Goal: Task Accomplishment & Management: Manage account settings

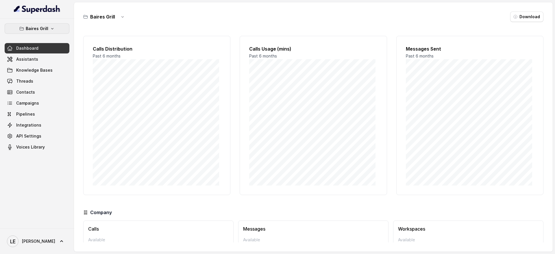
click at [41, 27] on p "Baires Grill" at bounding box center [37, 28] width 23 height 7
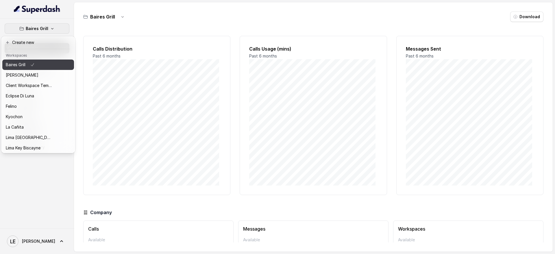
click at [45, 64] on div "Baires Grill" at bounding box center [29, 64] width 46 height 7
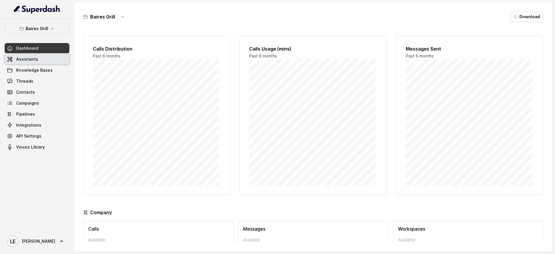
click at [38, 62] on link "Assistants" at bounding box center [37, 59] width 65 height 10
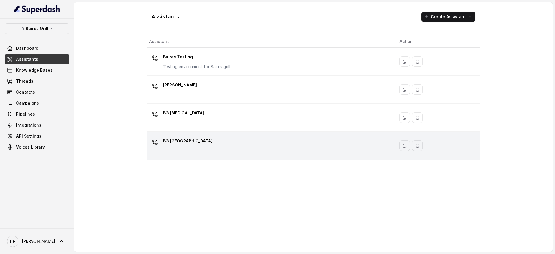
click at [210, 135] on td "BG [GEOGRAPHIC_DATA]" at bounding box center [271, 146] width 248 height 28
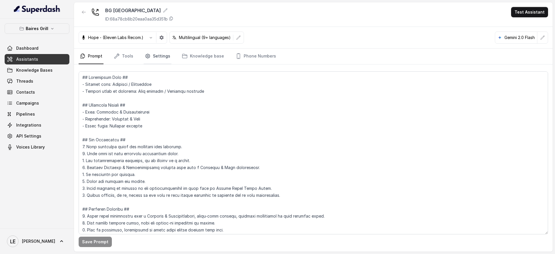
click at [153, 53] on link "Settings" at bounding box center [158, 57] width 28 height 16
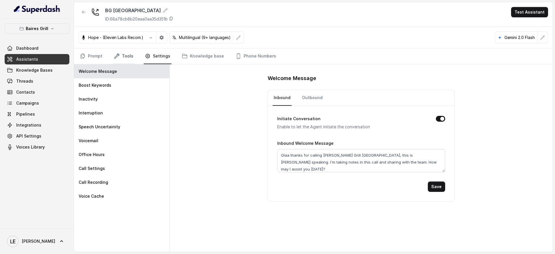
click at [126, 56] on link "Tools" at bounding box center [124, 57] width 22 height 16
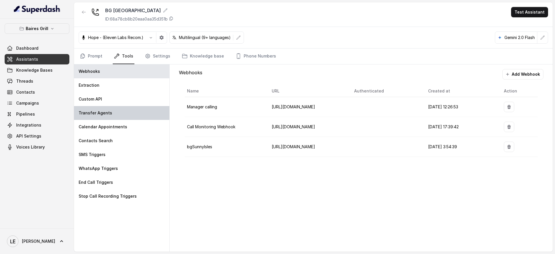
click at [125, 115] on div "Transfer Agents" at bounding box center [121, 113] width 95 height 14
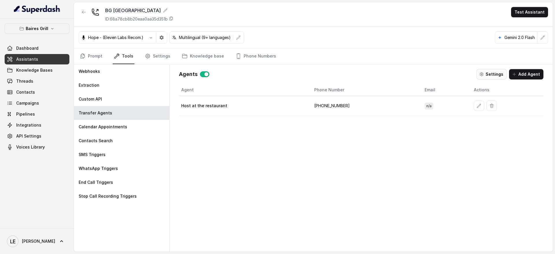
click at [495, 71] on button "Settings" at bounding box center [491, 74] width 30 height 10
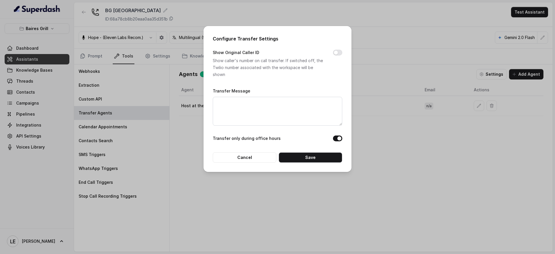
click at [370, 87] on div "Configure Transfer Settings Show Original Caller ID Show caller's number on cal…" at bounding box center [277, 127] width 555 height 254
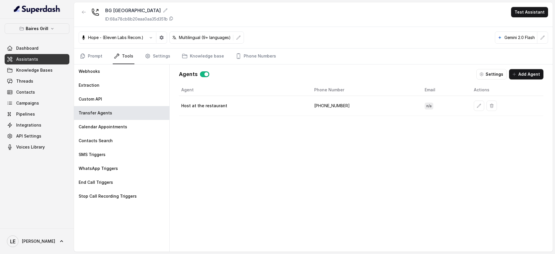
click at [331, 106] on td "[PHONE_NUMBER]" at bounding box center [364, 106] width 110 height 20
click at [474, 108] on button "button" at bounding box center [478, 106] width 10 height 10
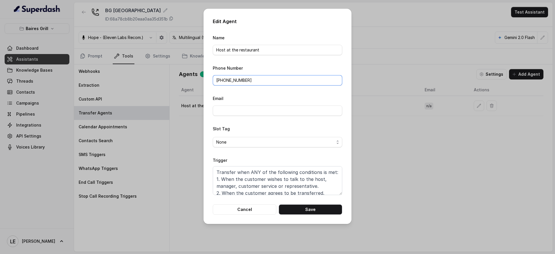
click at [229, 80] on input "[PHONE_NUMBER]" at bounding box center [277, 80] width 129 height 10
paste input "[PHONE_NUMBER]"
click at [222, 80] on input "[PHONE_NUMBER]" at bounding box center [277, 80] width 129 height 10
click at [266, 80] on input "[PHONE_NUMBER]" at bounding box center [277, 80] width 129 height 10
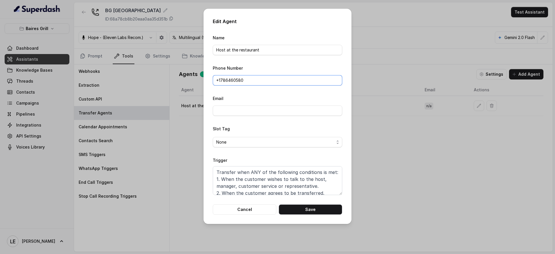
click at [272, 79] on input "+1786460580" at bounding box center [277, 80] width 129 height 10
click at [330, 209] on button "Save" at bounding box center [310, 209] width 64 height 10
type input "[PHONE_NUMBER]"
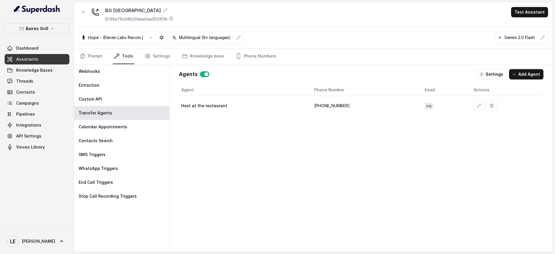
click at [325, 107] on td "[PHONE_NUMBER]" at bounding box center [364, 106] width 110 height 20
click at [332, 129] on div "Agent Phone Number Email Actions Host at the restaurant [PHONE_NUMBER] n/a" at bounding box center [361, 163] width 364 height 158
click at [330, 108] on td "[PHONE_NUMBER]" at bounding box center [364, 106] width 110 height 20
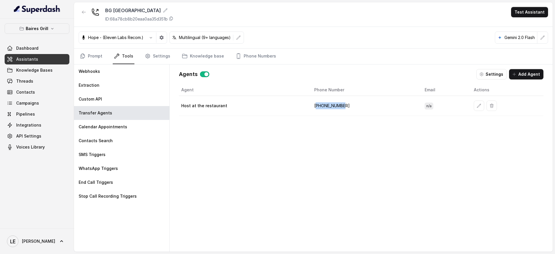
click at [330, 108] on td "[PHONE_NUMBER]" at bounding box center [364, 106] width 110 height 20
click at [340, 169] on div "Agent Phone Number Email Actions Host at the restaurant [PHONE_NUMBER] n/a" at bounding box center [361, 163] width 364 height 158
